Goal: Task Accomplishment & Management: Manage account settings

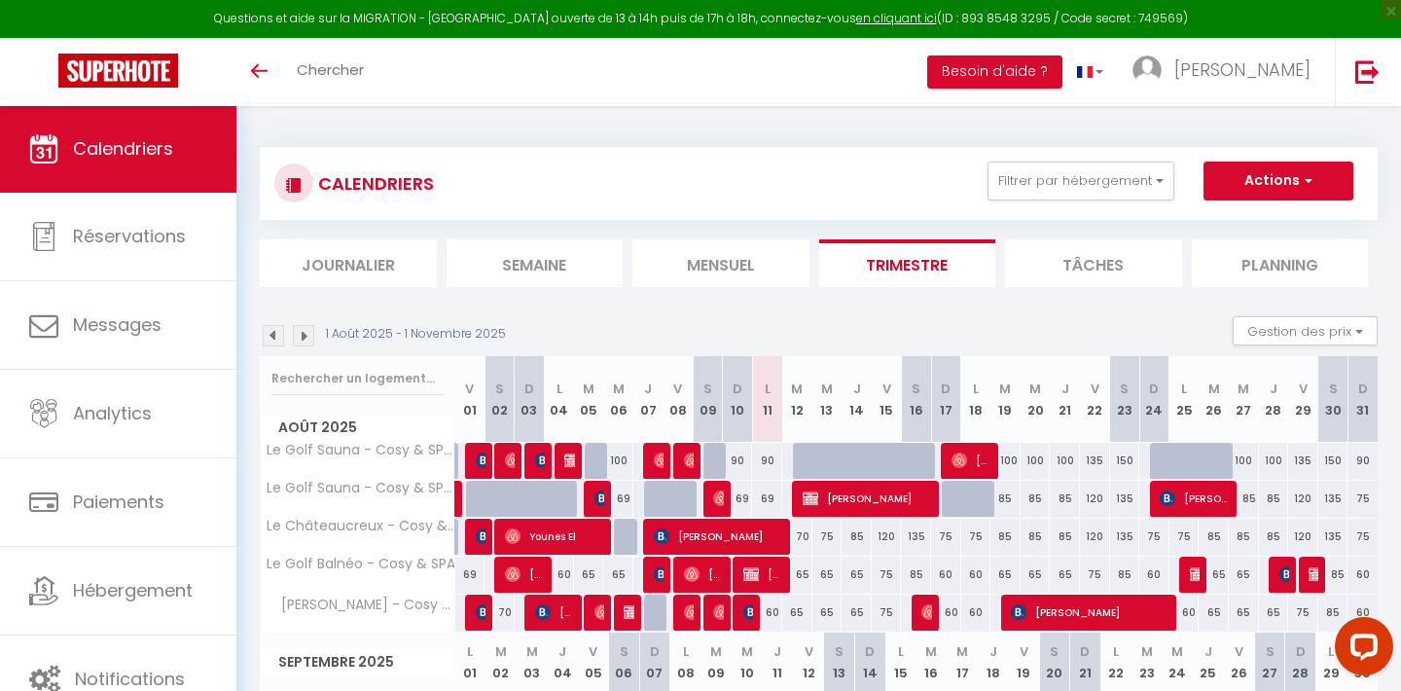
click at [753, 613] on img at bounding box center [751, 612] width 16 height 16
select select "OK"
select select "KO"
select select "0"
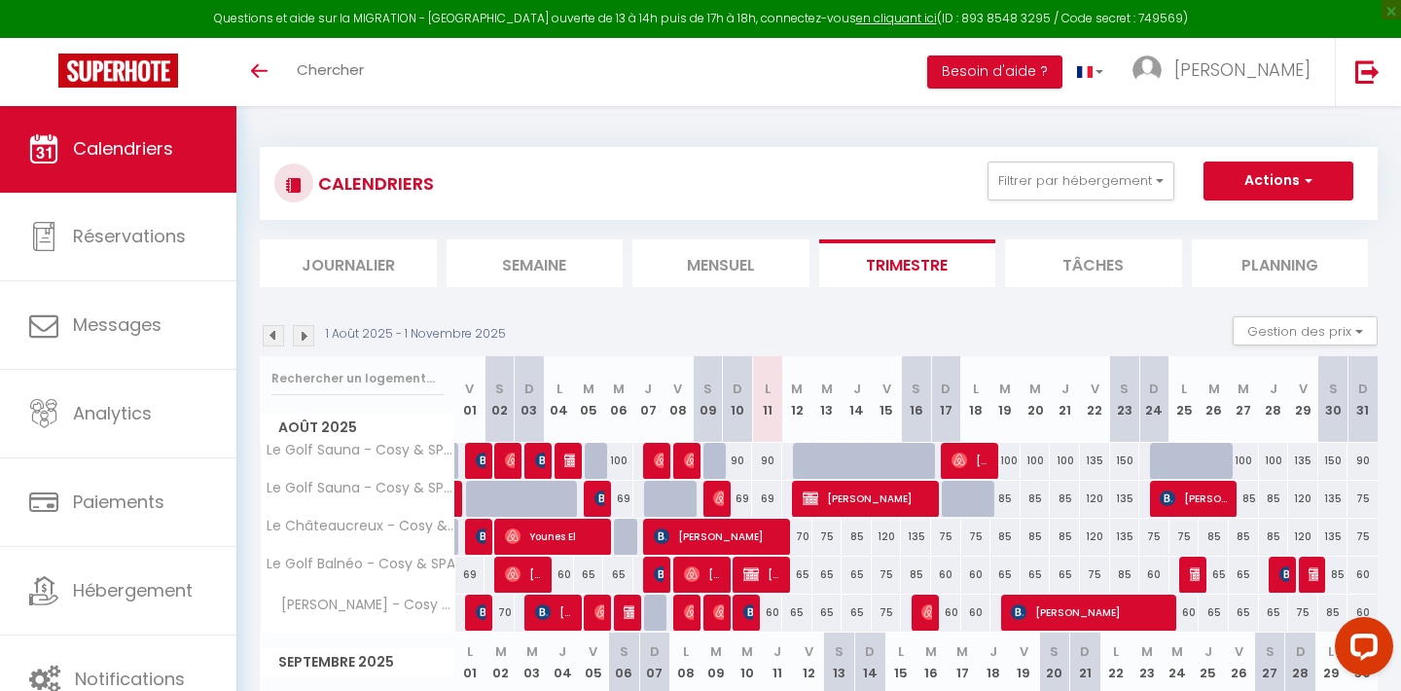
select select "1"
select select
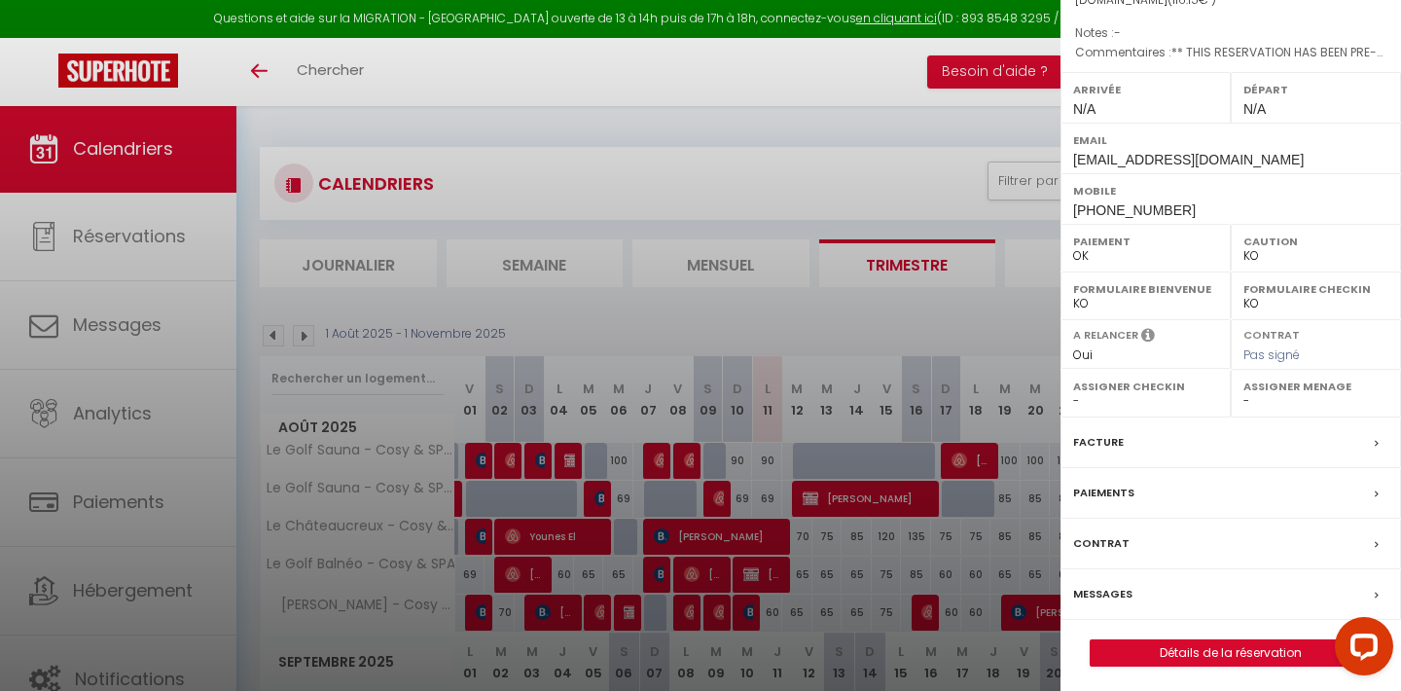
scroll to position [210, 0]
click at [1119, 588] on label "Messages" at bounding box center [1102, 595] width 59 height 20
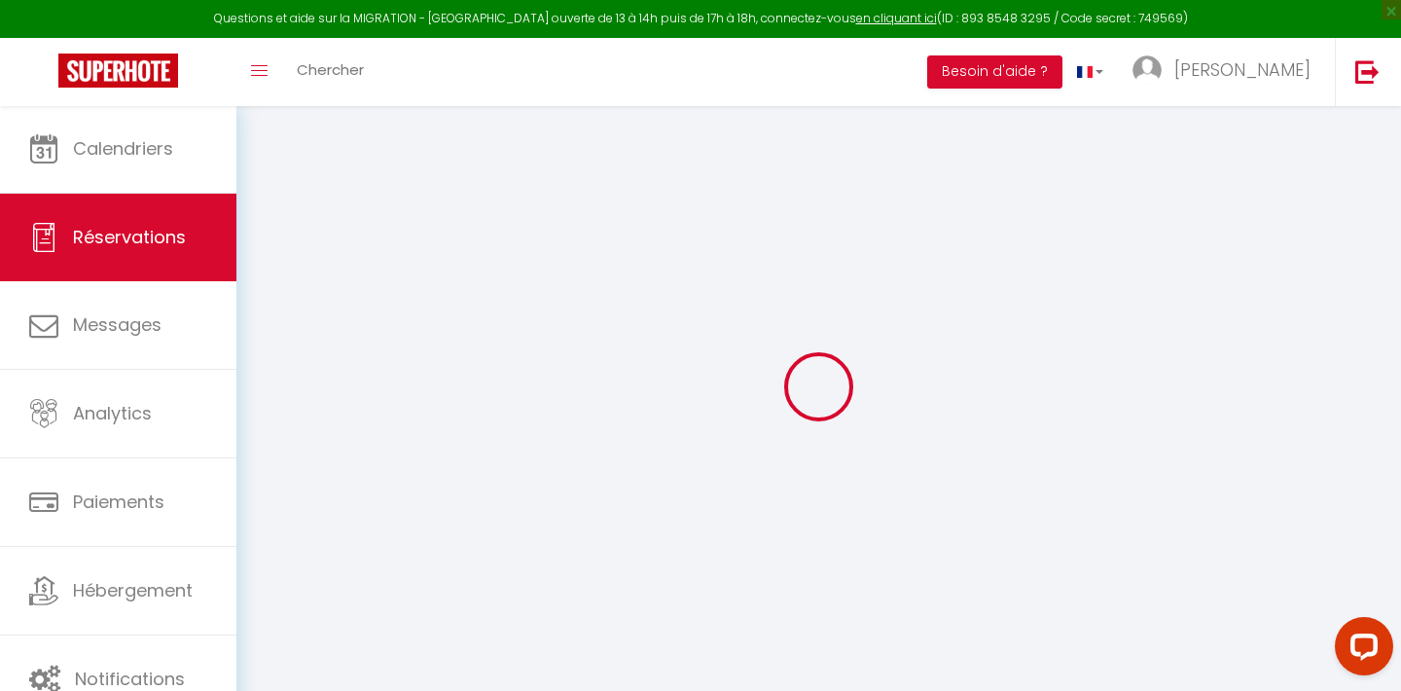
select select
checkbox input "false"
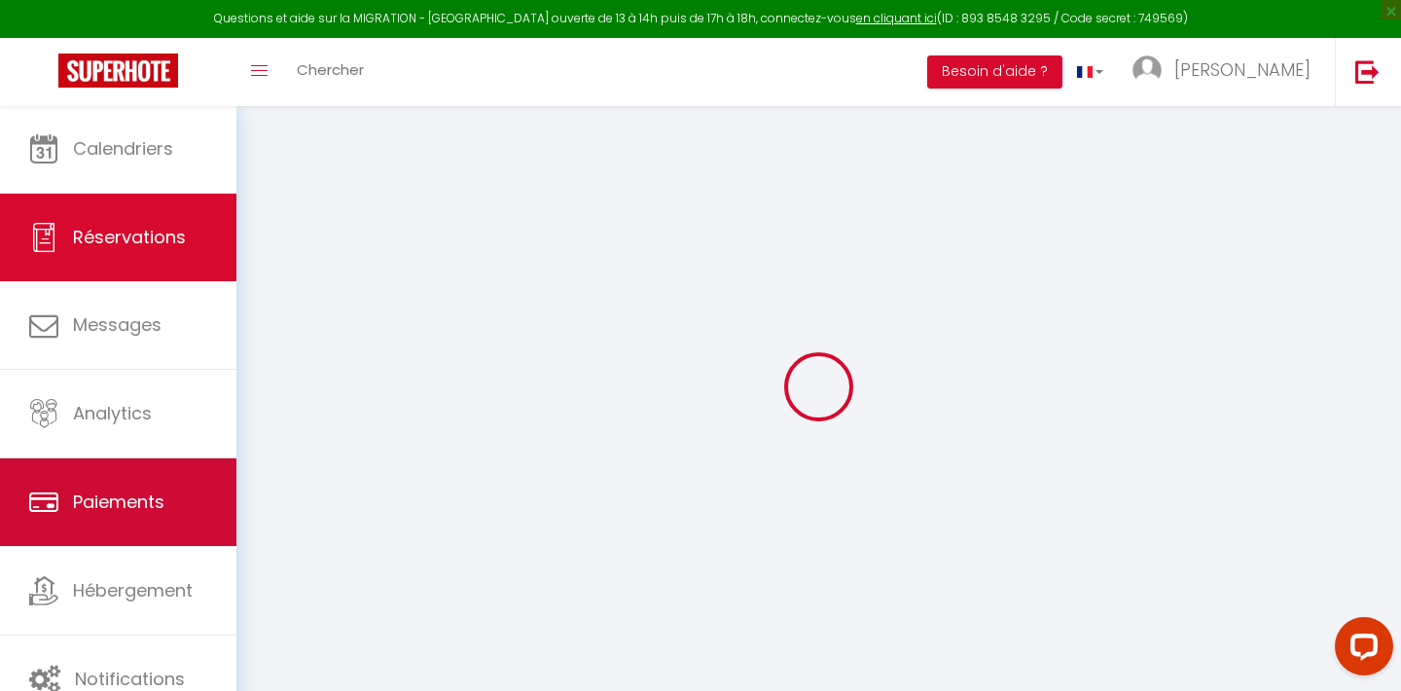
select select
checkbox input "false"
type voyageur0 "** THIS RESERVATION HAS BEEN PRE-PAID ** BOOKING NOTE : Payment charge is EUR 1…"
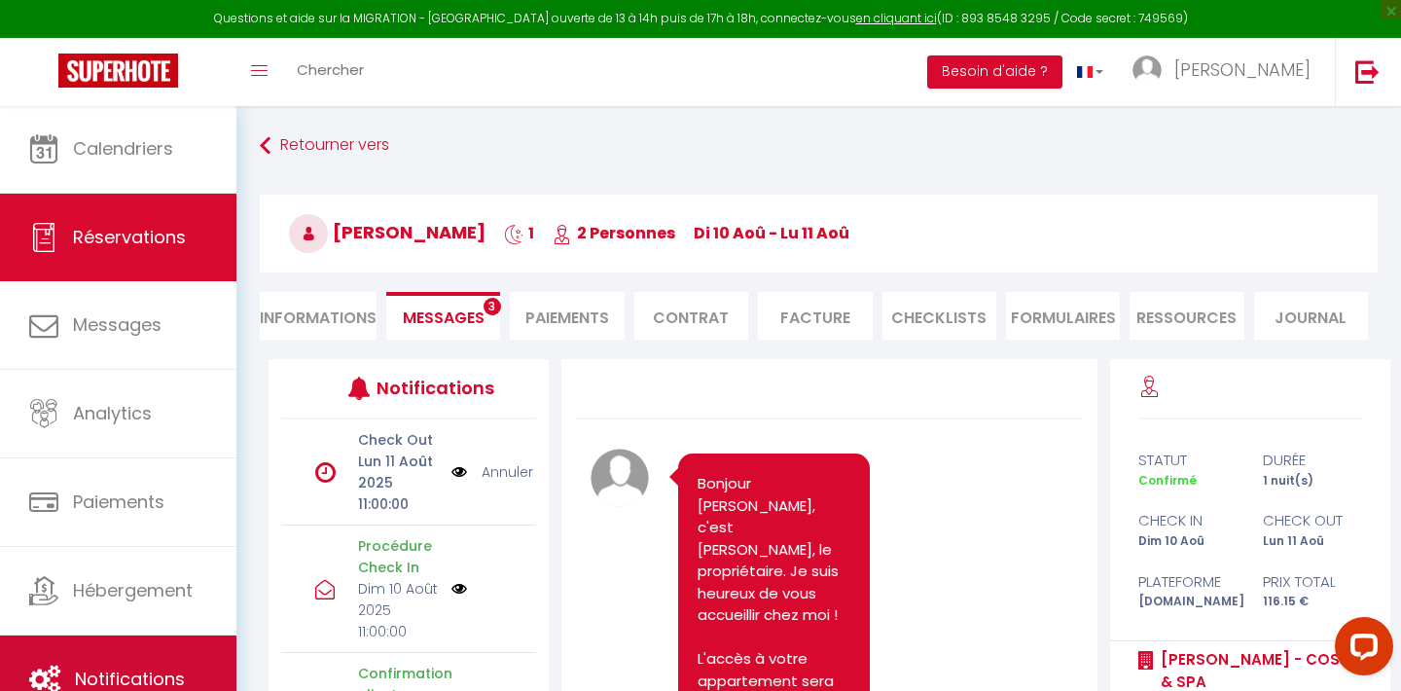
scroll to position [4525, 0]
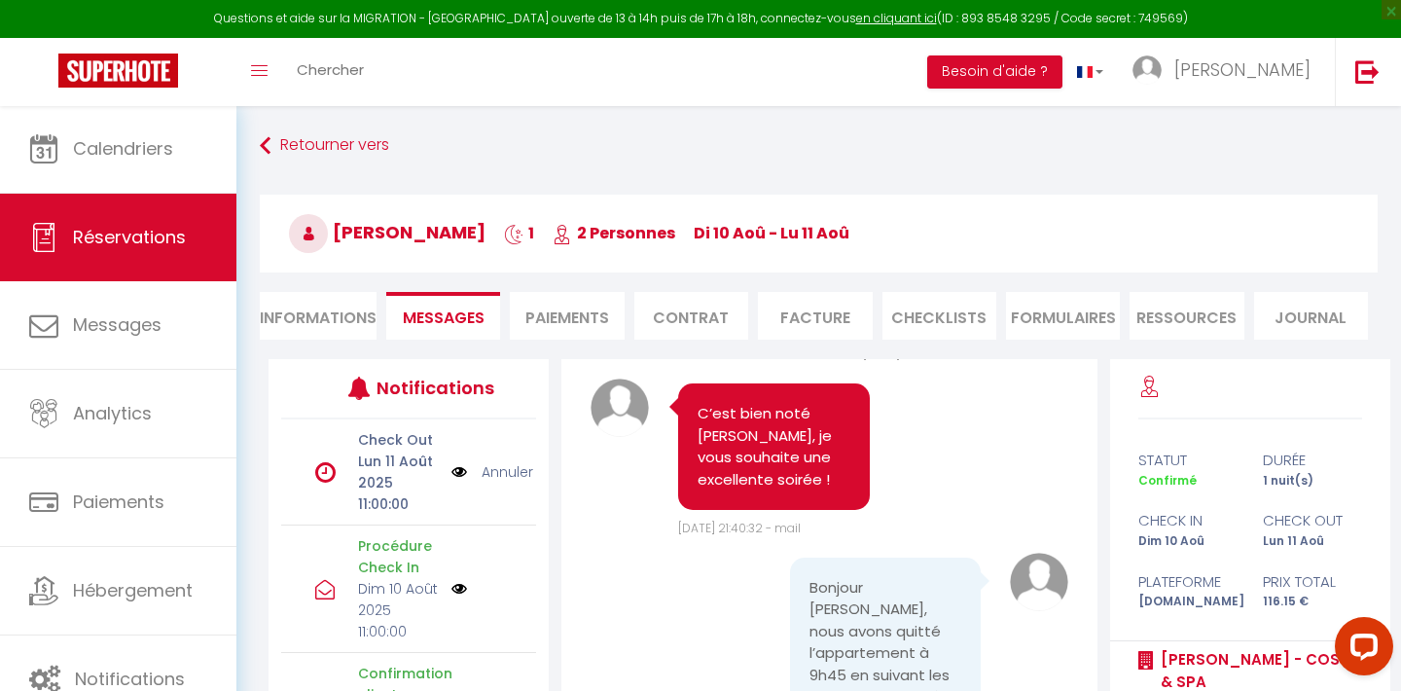
click at [504, 472] on link "Annuler" at bounding box center [508, 471] width 52 height 21
